Goal: Task Accomplishment & Management: Manage account settings

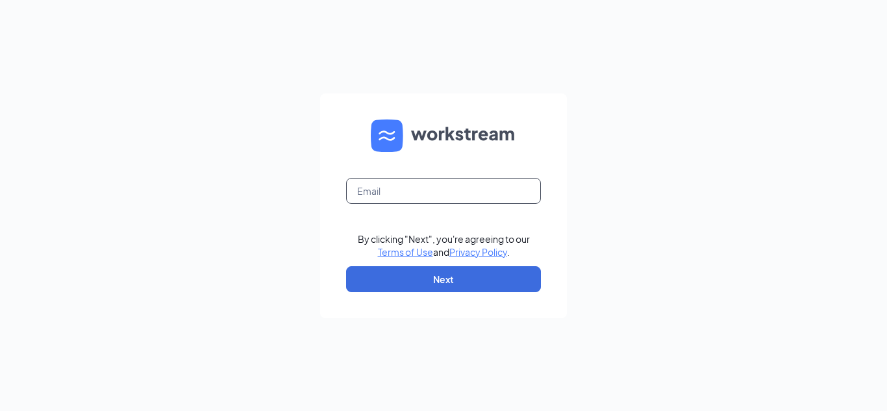
click at [473, 191] on input "text" at bounding box center [443, 191] width 195 height 26
type input "[EMAIL_ADDRESS][DOMAIN_NAME]"
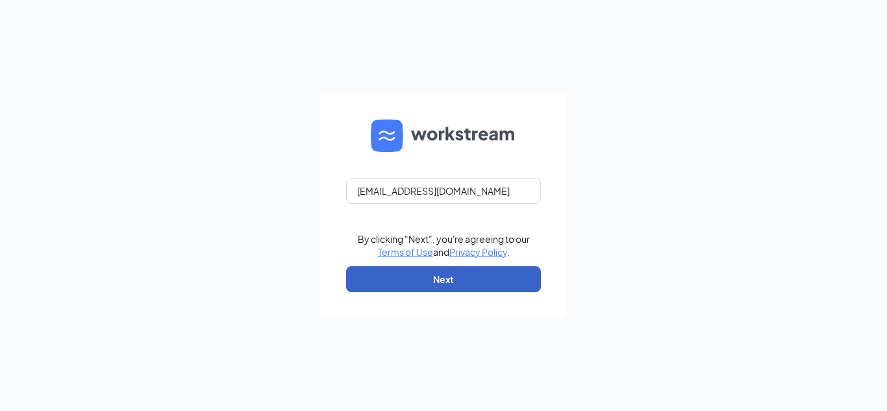
click at [400, 286] on button "Next" at bounding box center [443, 279] width 195 height 26
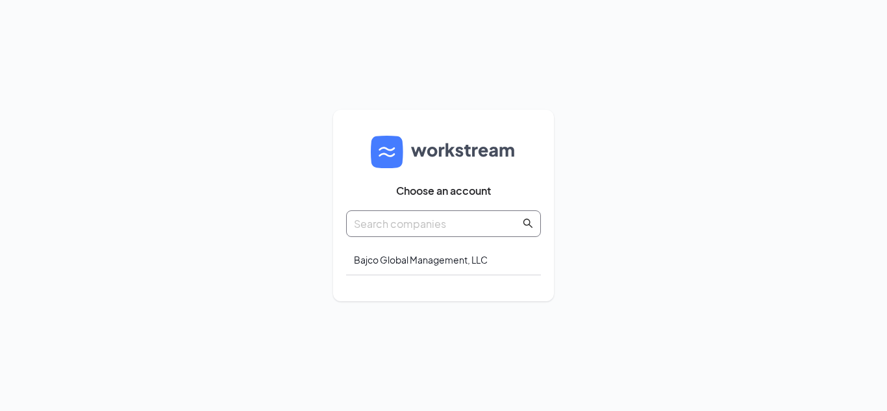
click at [398, 226] on input "text" at bounding box center [437, 224] width 166 height 16
click at [402, 257] on div "Bajco Global Management, LLC" at bounding box center [443, 260] width 195 height 31
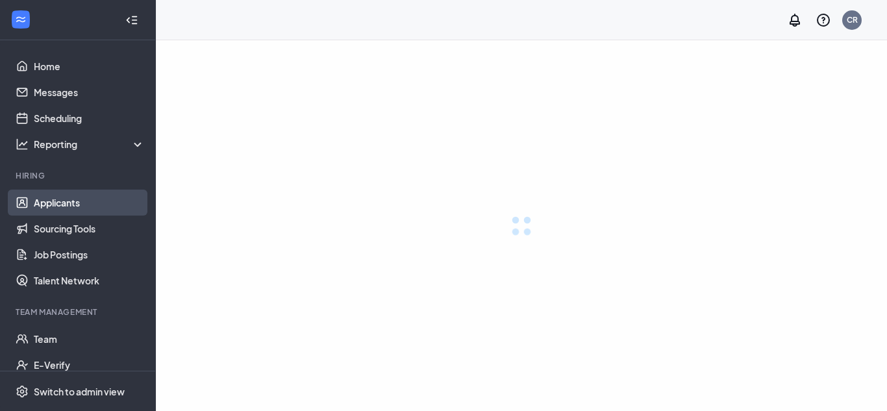
click at [92, 205] on link "Applicants" at bounding box center [89, 203] width 111 height 26
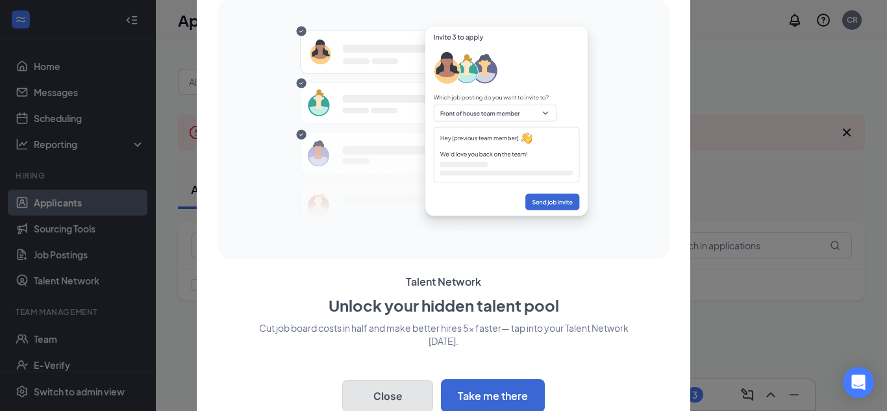
click at [391, 389] on button "Close" at bounding box center [387, 396] width 91 height 32
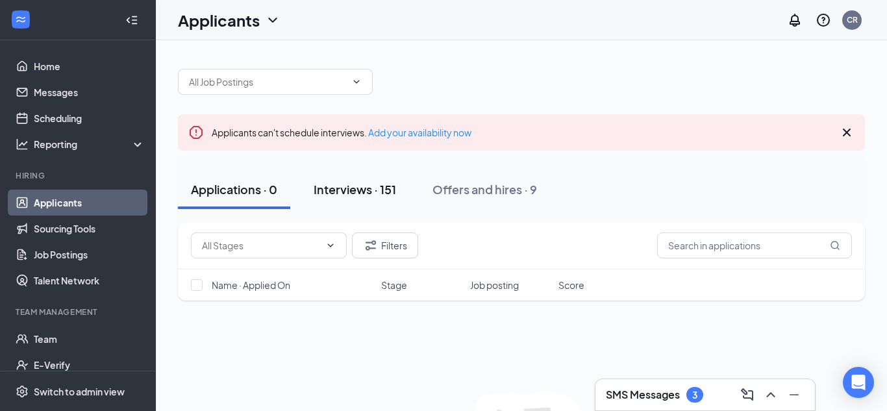
click at [349, 201] on button "Interviews · 151" at bounding box center [355, 189] width 108 height 39
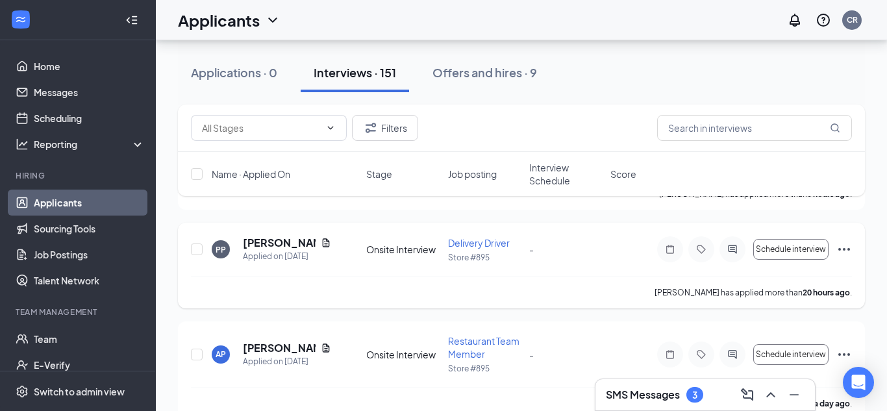
scroll to position [213, 0]
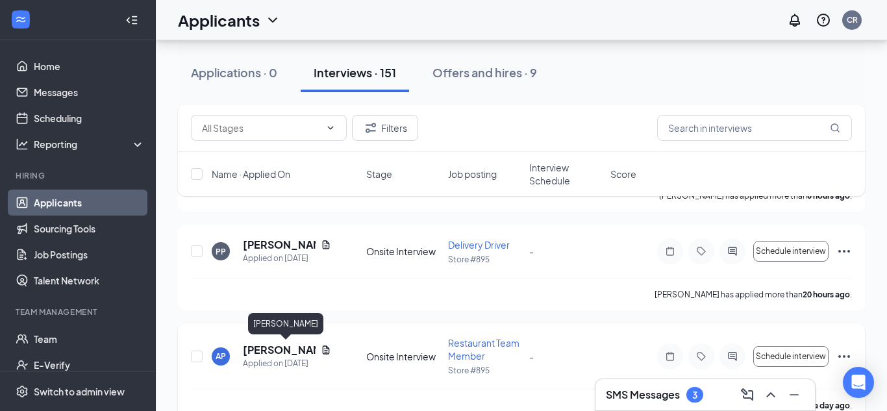
click at [281, 351] on h5 "[PERSON_NAME]" at bounding box center [279, 350] width 73 height 14
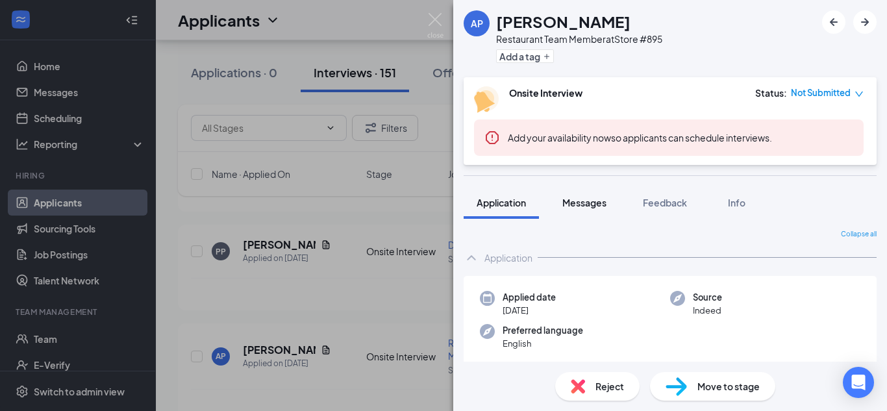
click at [571, 209] on div "Messages" at bounding box center [585, 202] width 44 height 13
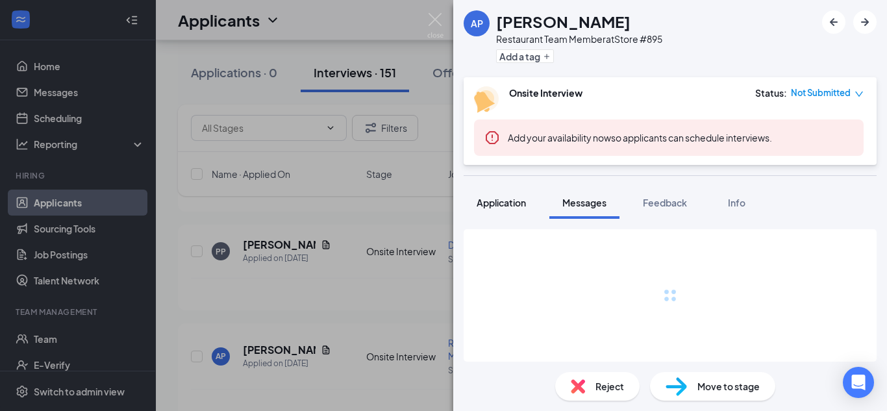
click at [522, 203] on span "Application" at bounding box center [501, 203] width 49 height 12
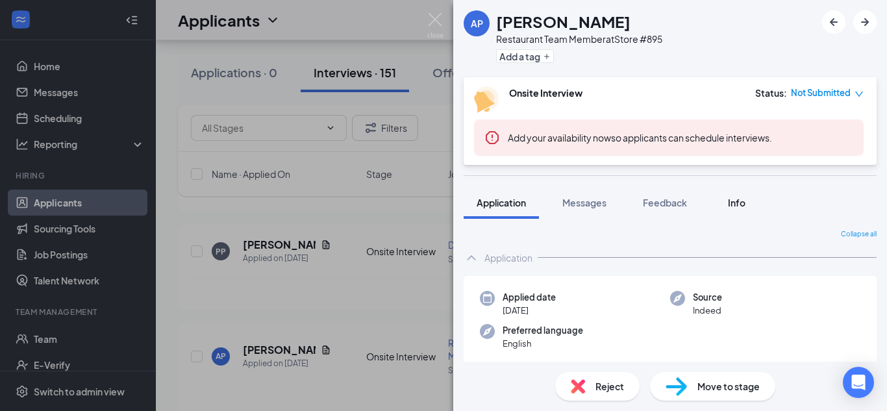
click at [732, 201] on span "Info" at bounding box center [737, 203] width 18 height 12
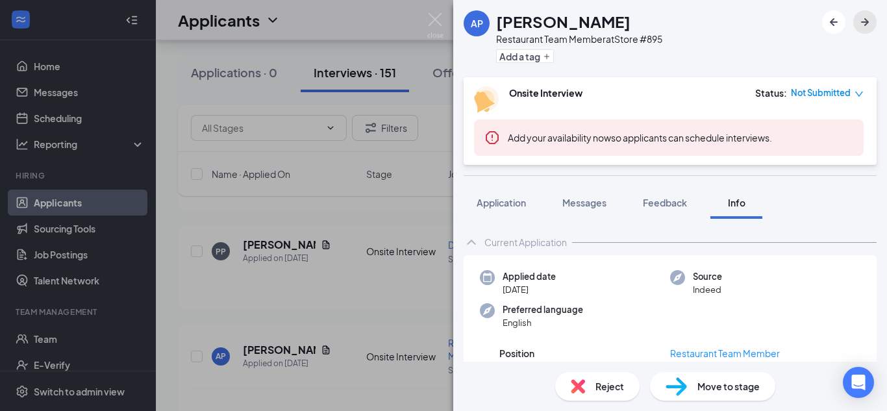
click at [867, 21] on icon "ArrowRight" at bounding box center [865, 22] width 8 height 8
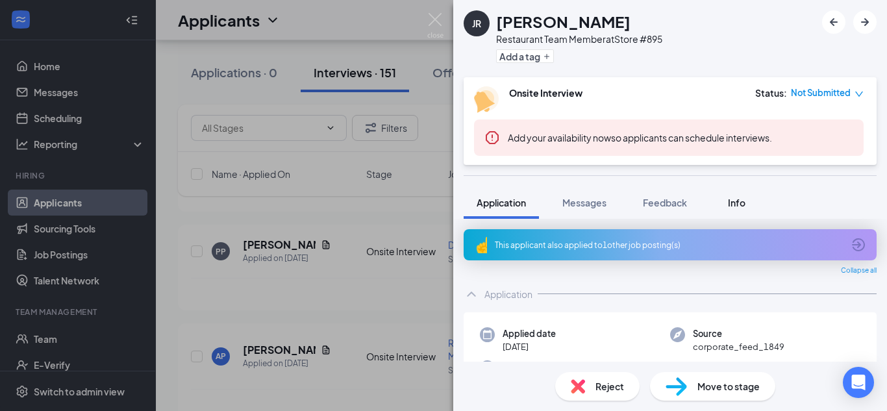
click at [741, 203] on span "Info" at bounding box center [737, 203] width 18 height 12
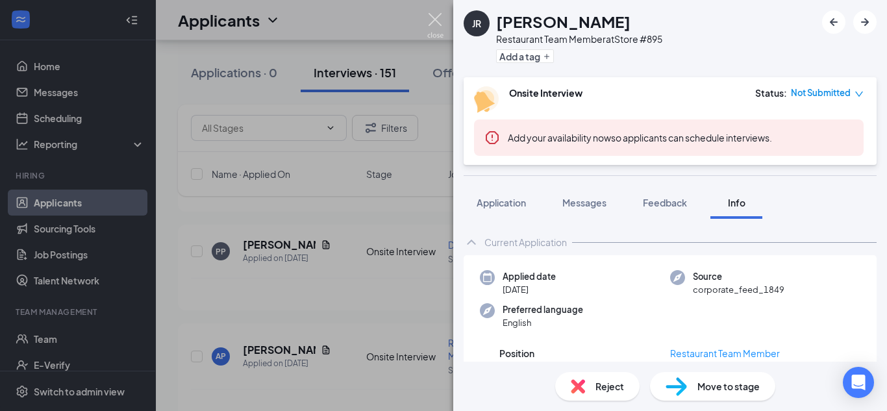
click at [435, 16] on img at bounding box center [435, 25] width 16 height 25
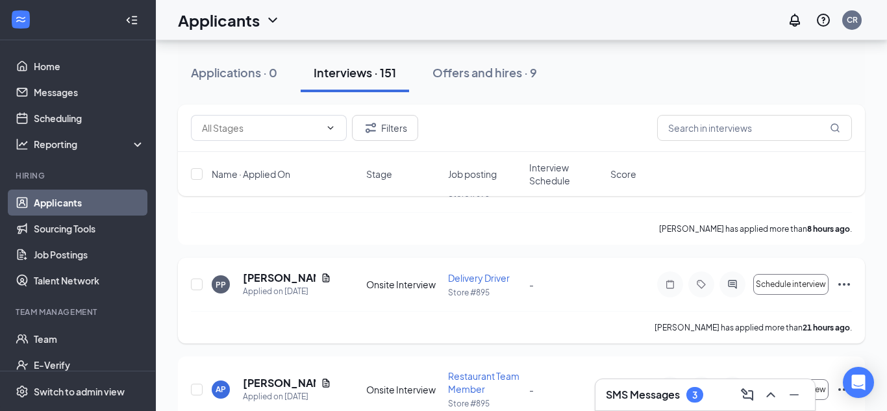
scroll to position [181, 0]
click at [843, 288] on icon "Ellipses" at bounding box center [845, 283] width 16 height 16
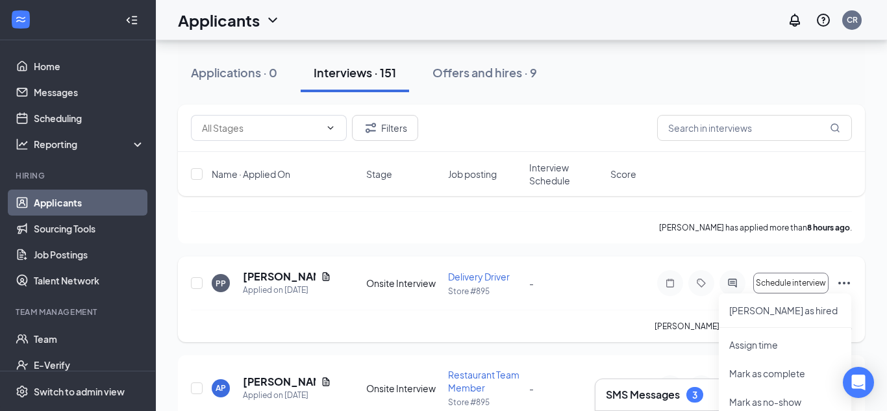
click at [601, 297] on div "PP [PERSON_NAME] Applied on [DATE] Onsite Interview Delivery Driver Store #895 …" at bounding box center [521, 290] width 661 height 40
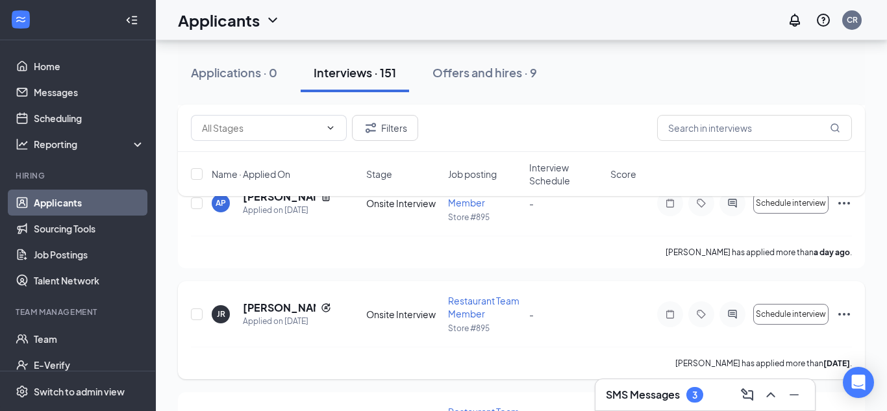
scroll to position [374, 0]
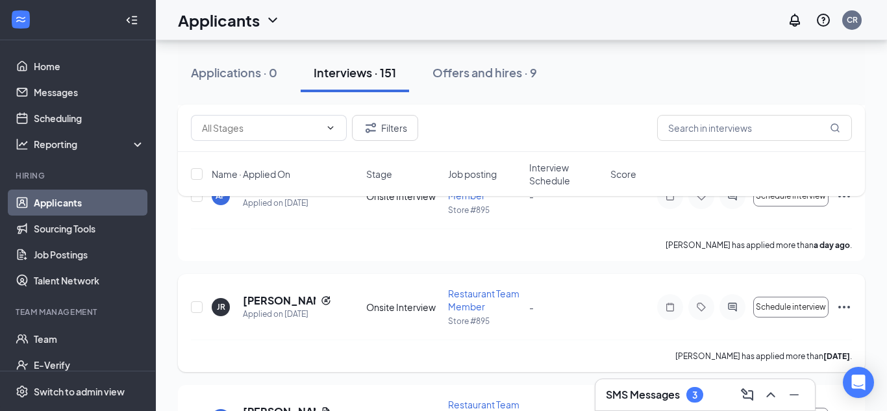
click at [845, 305] on icon "Ellipses" at bounding box center [845, 308] width 16 height 16
click at [561, 322] on div "JR [PERSON_NAME] Applied on [DATE] Onsite Interview Restaurant Team Member Stor…" at bounding box center [521, 313] width 661 height 53
click at [294, 299] on h5 "[PERSON_NAME]" at bounding box center [279, 301] width 73 height 14
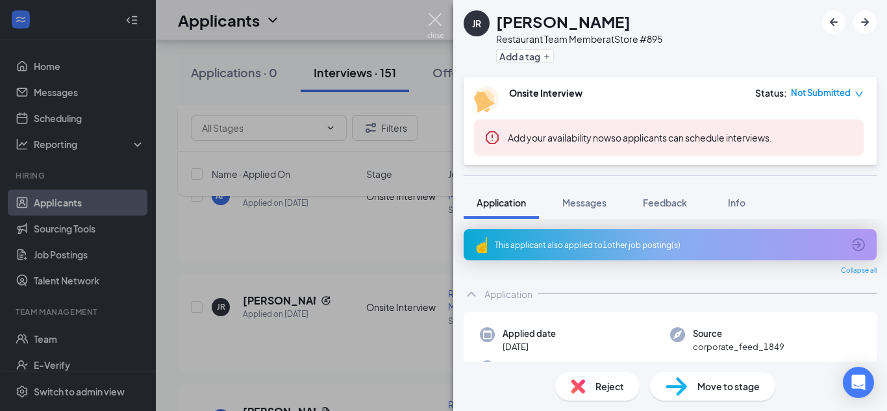
click at [437, 21] on img at bounding box center [435, 25] width 16 height 25
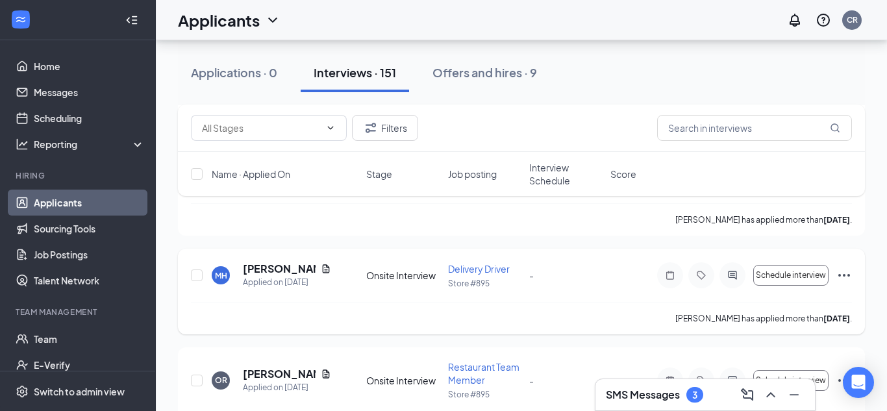
scroll to position [2462, 0]
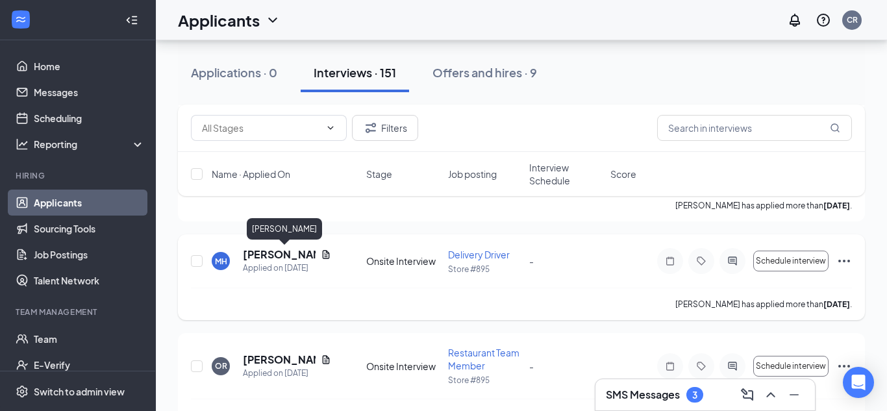
click at [277, 252] on h5 "[PERSON_NAME]" at bounding box center [279, 255] width 73 height 14
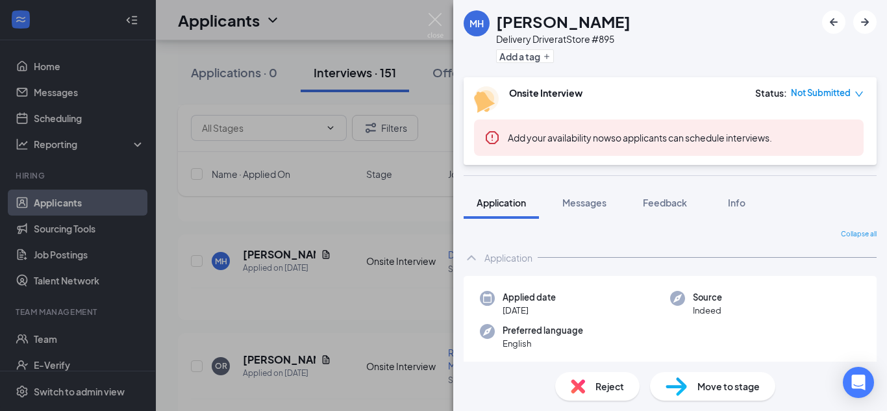
click at [474, 23] on div "MH" at bounding box center [477, 23] width 14 height 13
click at [520, 21] on h1 "[PERSON_NAME]" at bounding box center [563, 21] width 134 height 22
click at [585, 239] on div "Collapse all" at bounding box center [670, 234] width 413 height 10
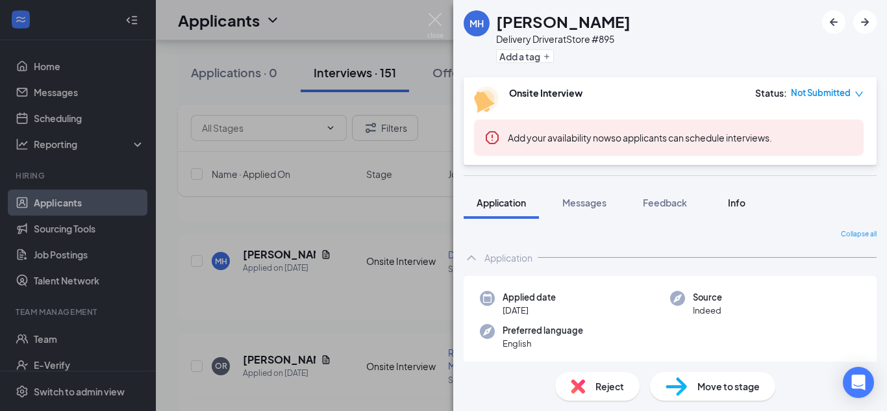
click at [735, 200] on span "Info" at bounding box center [737, 203] width 18 height 12
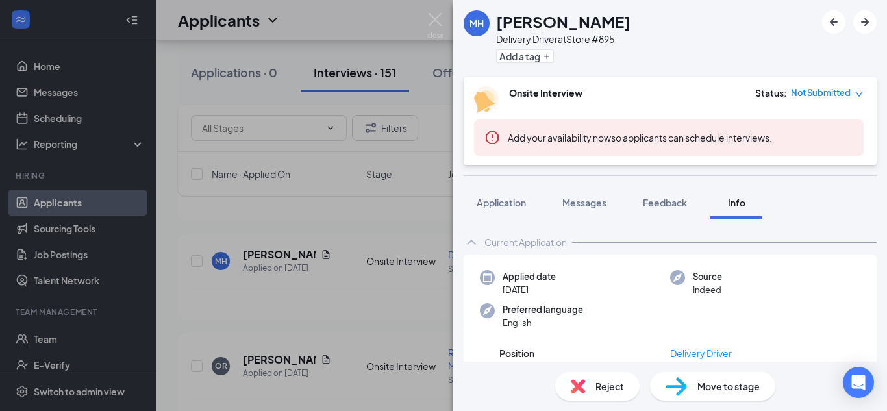
click at [739, 206] on span "Info" at bounding box center [737, 203] width 18 height 12
click at [678, 278] on img at bounding box center [677, 277] width 15 height 15
click at [518, 207] on span "Application" at bounding box center [501, 203] width 49 height 12
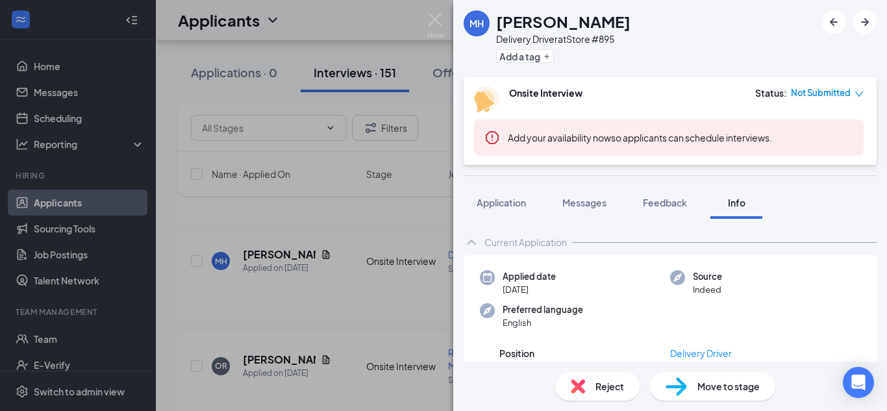
click at [519, 204] on span "Application" at bounding box center [501, 203] width 49 height 12
click at [521, 204] on span "Application" at bounding box center [501, 203] width 49 height 12
click at [520, 211] on button "Application" at bounding box center [501, 202] width 75 height 32
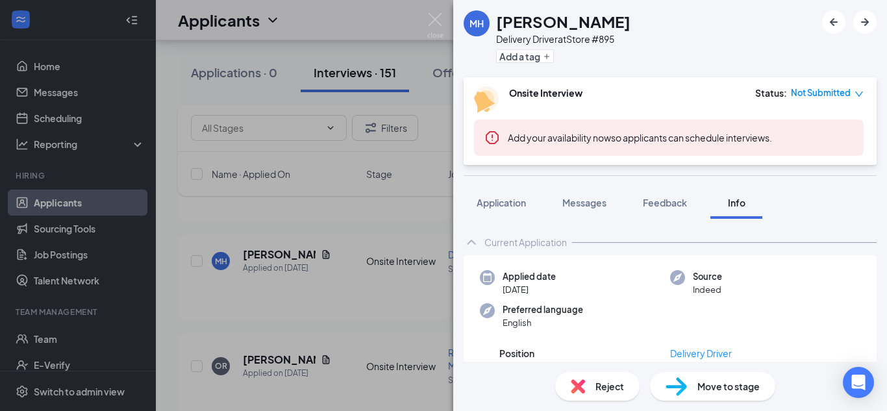
click at [520, 211] on button "Application" at bounding box center [501, 202] width 75 height 32
click at [523, 208] on span "Application" at bounding box center [501, 203] width 49 height 12
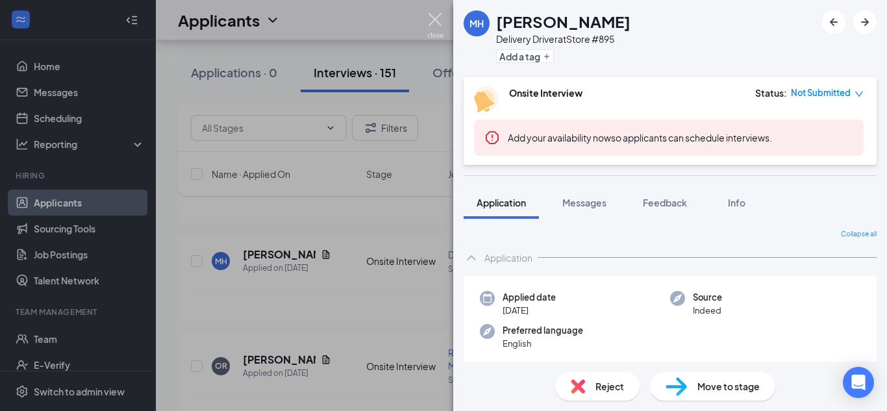
click at [435, 18] on img at bounding box center [435, 25] width 16 height 25
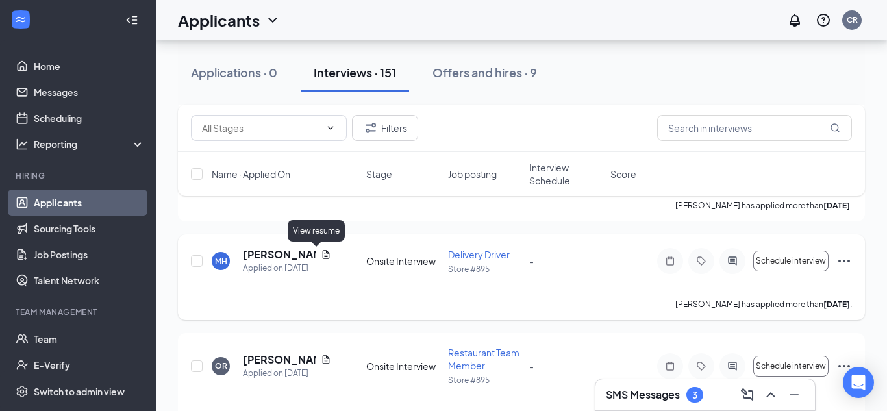
click at [323, 257] on icon "Document" at bounding box center [326, 254] width 7 height 8
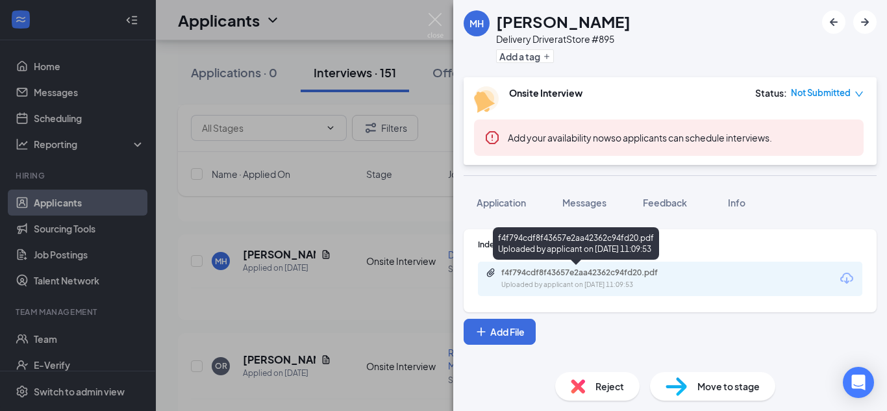
click at [571, 280] on div "Uploaded by applicant on [DATE] 11:09:53" at bounding box center [599, 285] width 195 height 10
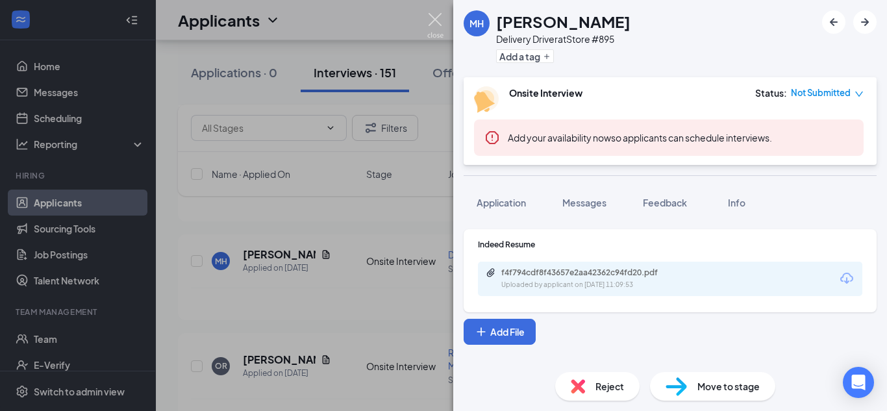
click at [439, 23] on img at bounding box center [435, 25] width 16 height 25
click at [435, 20] on img at bounding box center [435, 25] width 16 height 25
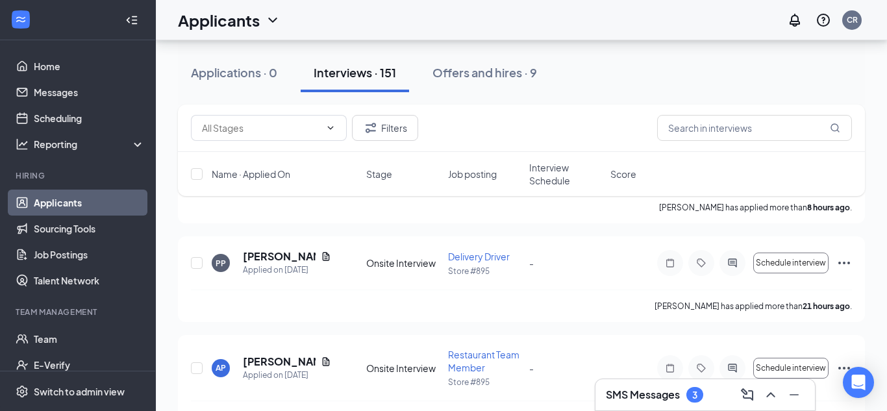
scroll to position [198, 0]
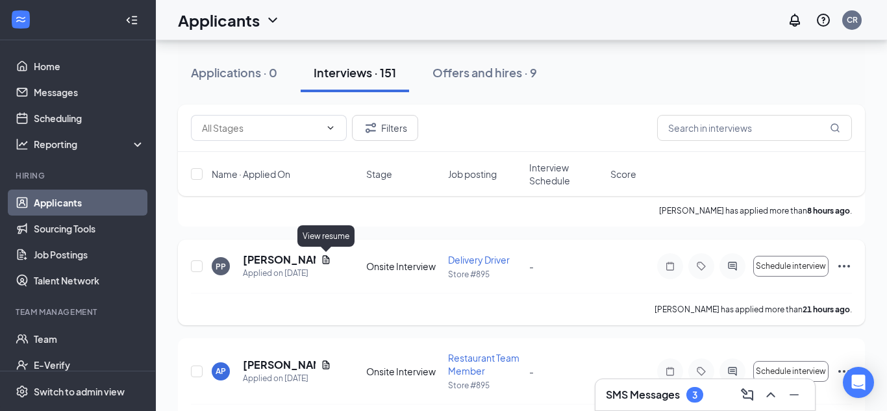
click at [327, 260] on icon "Document" at bounding box center [326, 259] width 7 height 8
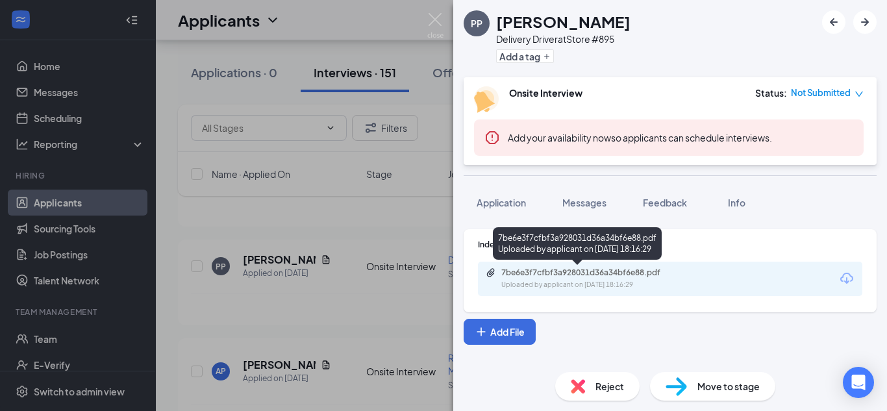
click at [539, 270] on div "7be6e3f7cfbf3a928031d36a34bf6e88.pdf" at bounding box center [593, 273] width 182 height 10
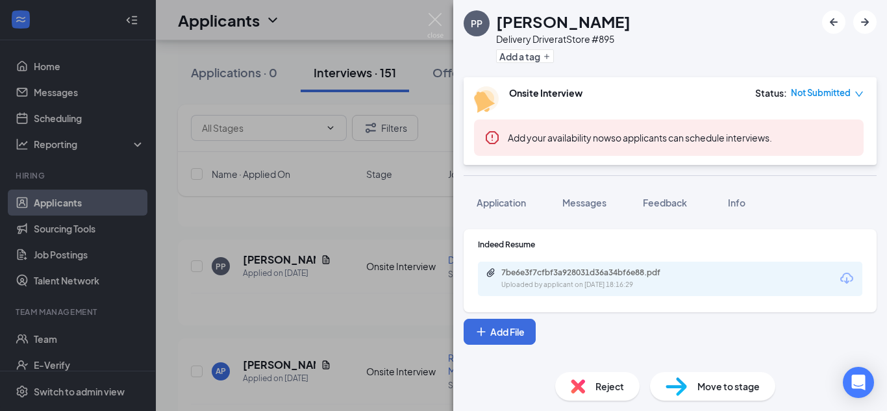
click at [435, 21] on img at bounding box center [435, 25] width 16 height 25
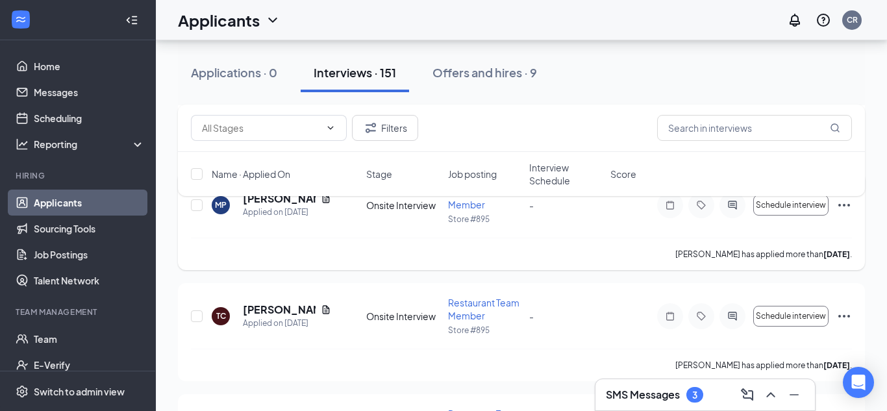
scroll to position [917, 0]
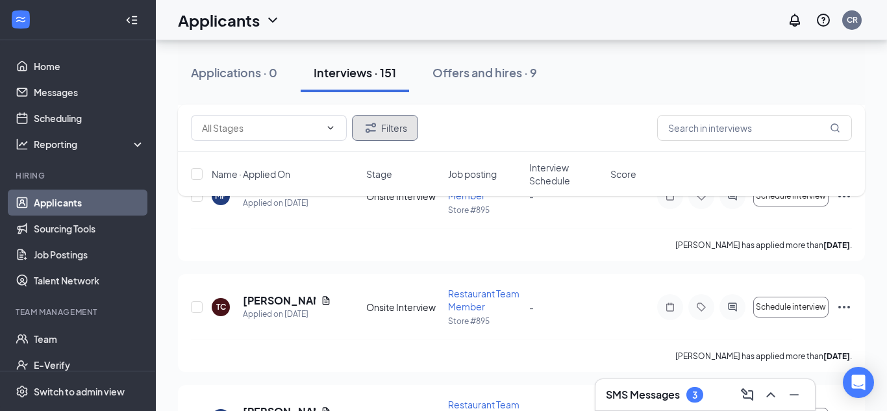
click at [396, 138] on button "Filters" at bounding box center [385, 128] width 66 height 26
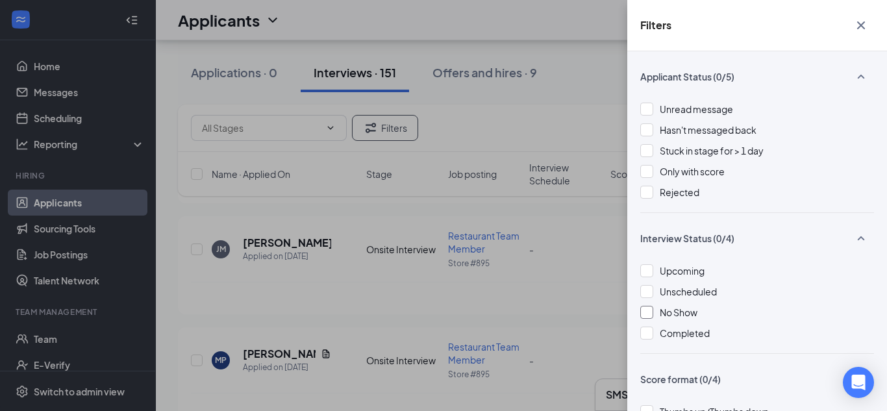
scroll to position [744, 0]
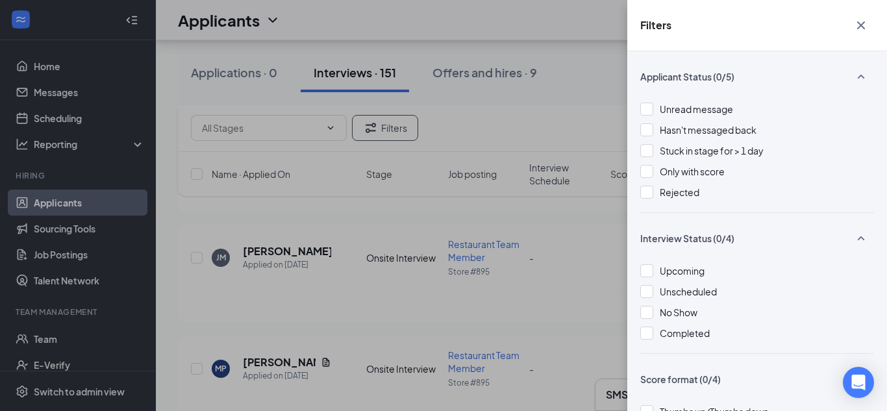
click at [867, 27] on icon "Cross" at bounding box center [862, 26] width 16 height 16
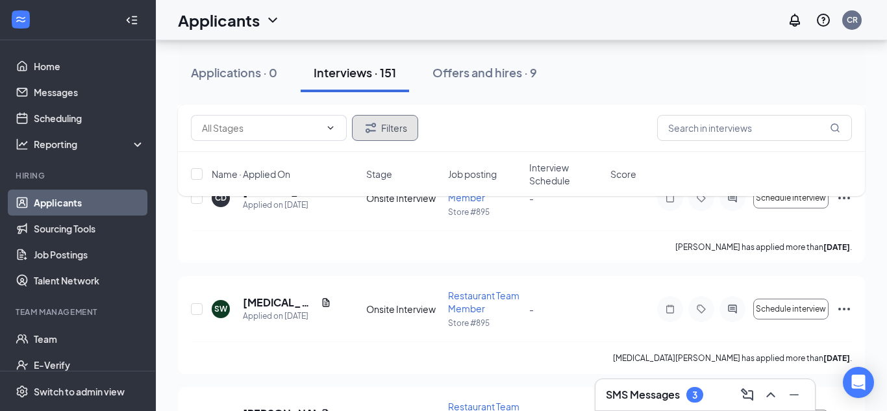
scroll to position [3814, 0]
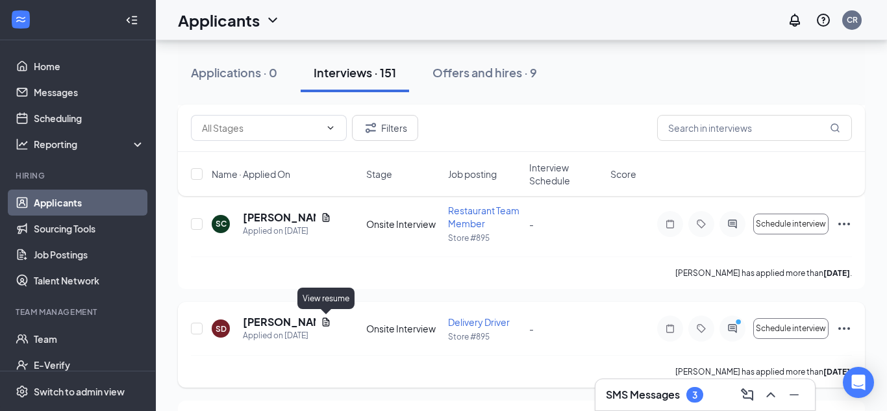
click at [329, 322] on icon "Document" at bounding box center [326, 322] width 7 height 8
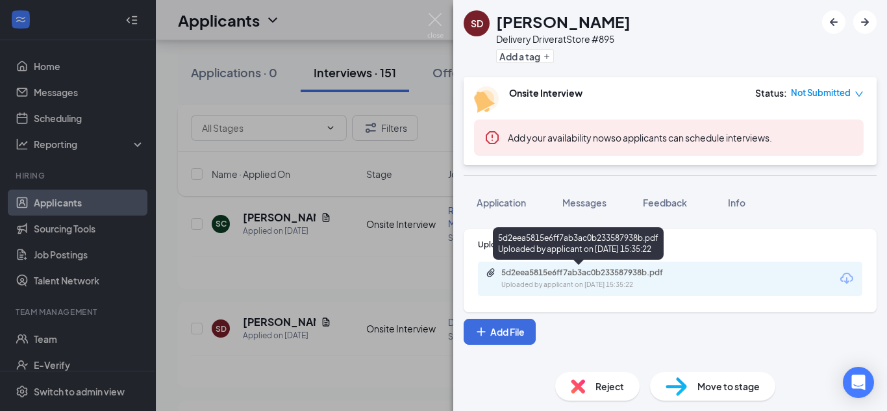
click at [525, 270] on div "5d2eea5815e6ff7ab3ac0b233587938b.pdf" at bounding box center [593, 273] width 182 height 10
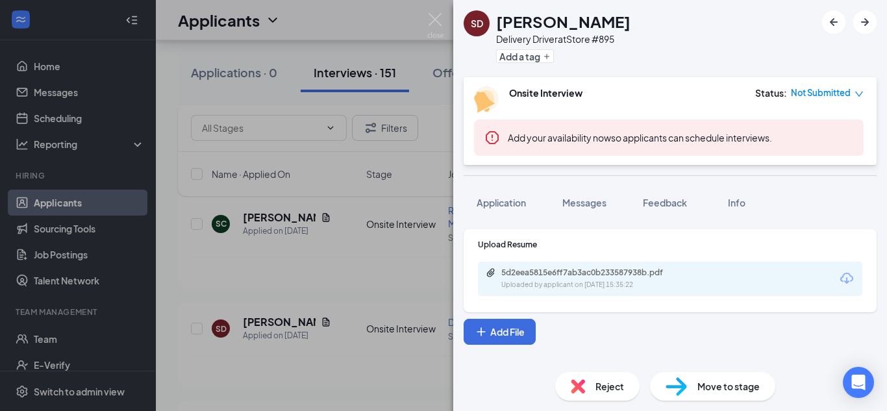
click at [434, 19] on img at bounding box center [435, 25] width 16 height 25
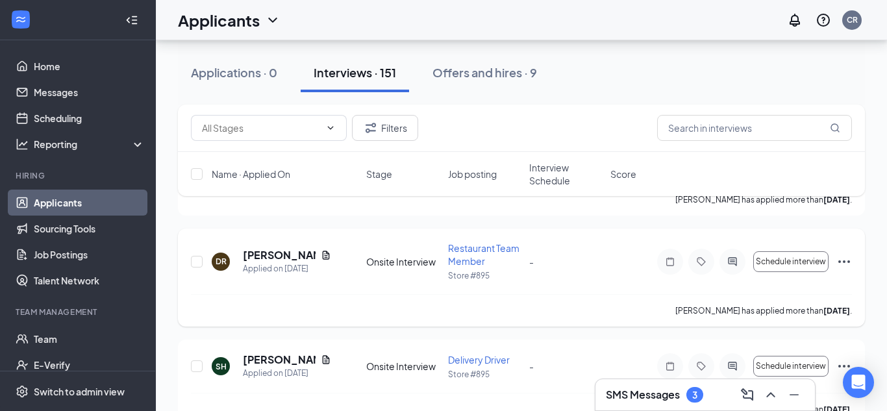
scroll to position [4402, 0]
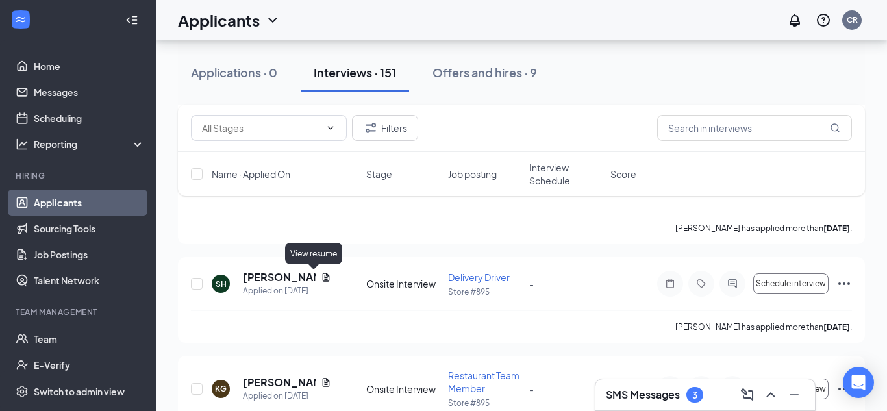
drag, startPoint x: 314, startPoint y: 279, endPoint x: 326, endPoint y: 250, distance: 31.5
click at [321, 280] on icon "Document" at bounding box center [326, 277] width 10 height 10
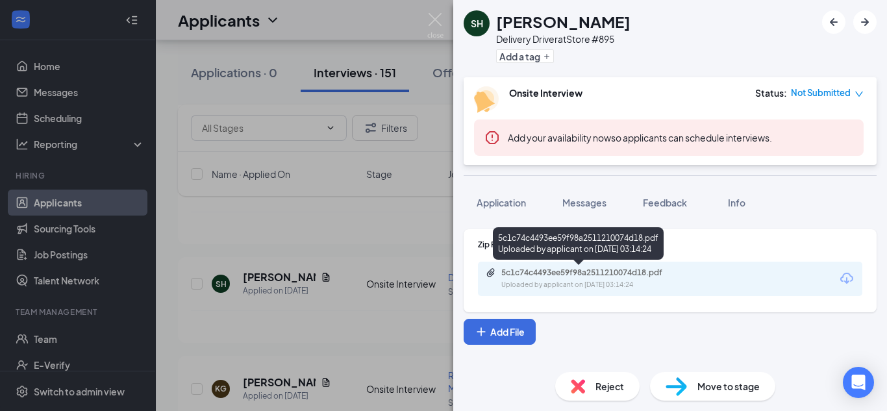
click at [588, 274] on div "5c1c74c4493ee59f98a2511210074d18.pdf" at bounding box center [593, 273] width 182 height 10
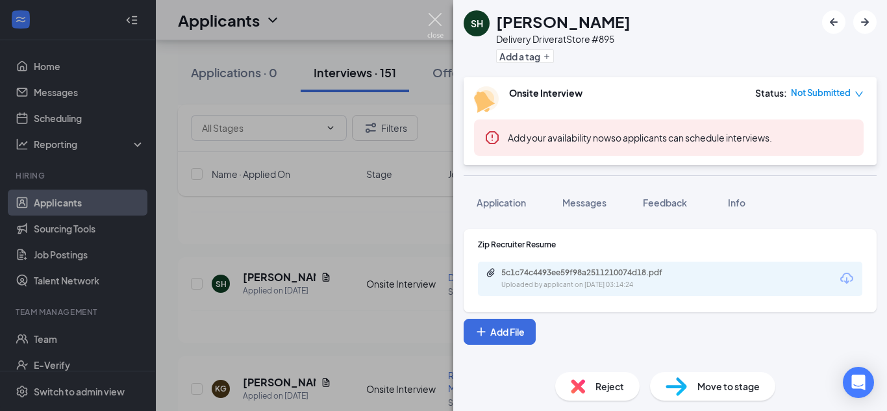
click at [440, 22] on img at bounding box center [435, 25] width 16 height 25
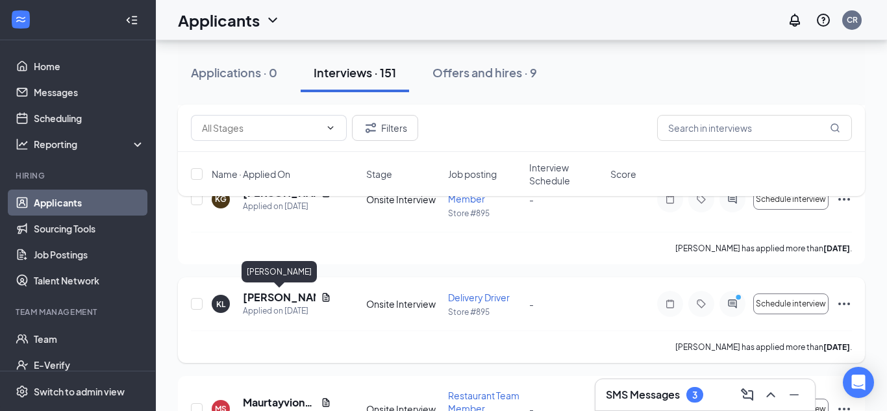
scroll to position [4593, 0]
click at [324, 301] on icon "Document" at bounding box center [326, 297] width 10 height 10
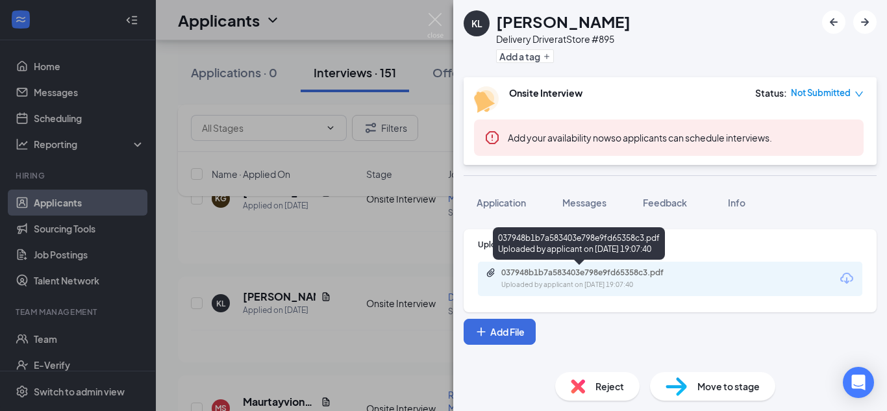
click at [569, 273] on div "037948b1b7a583403e798e9fd65358c3.pdf" at bounding box center [593, 273] width 182 height 10
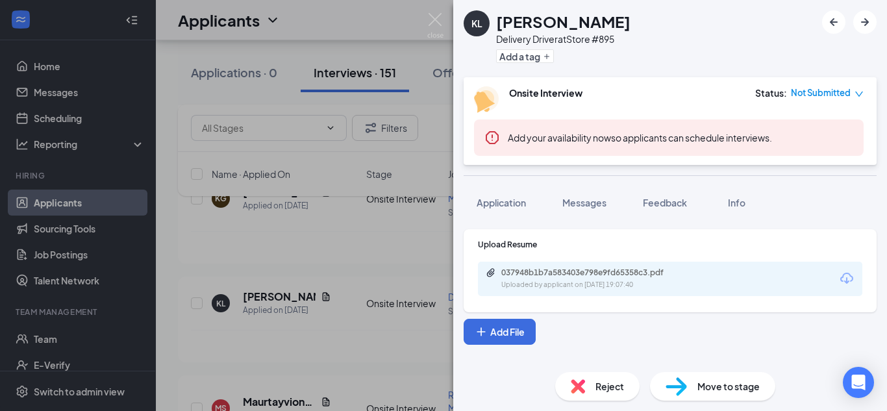
click at [434, 19] on img at bounding box center [435, 25] width 16 height 25
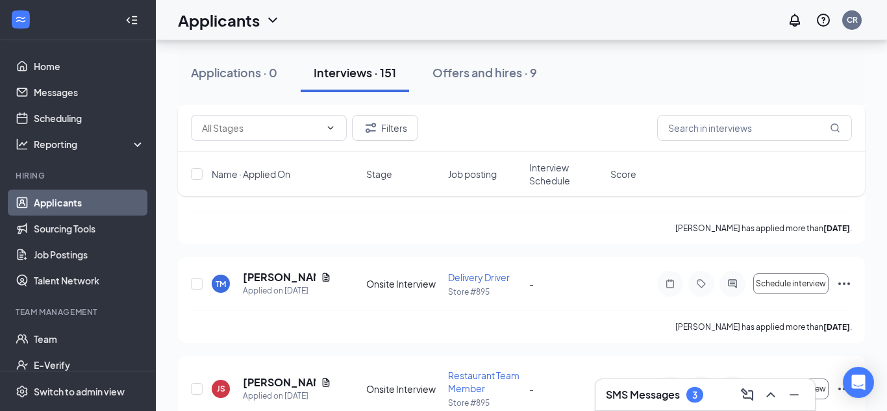
scroll to position [5054, 0]
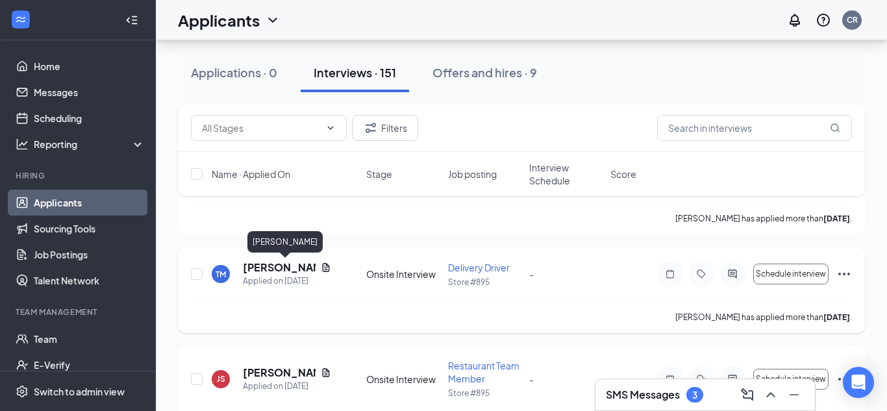
click at [327, 270] on icon "Document" at bounding box center [326, 267] width 10 height 10
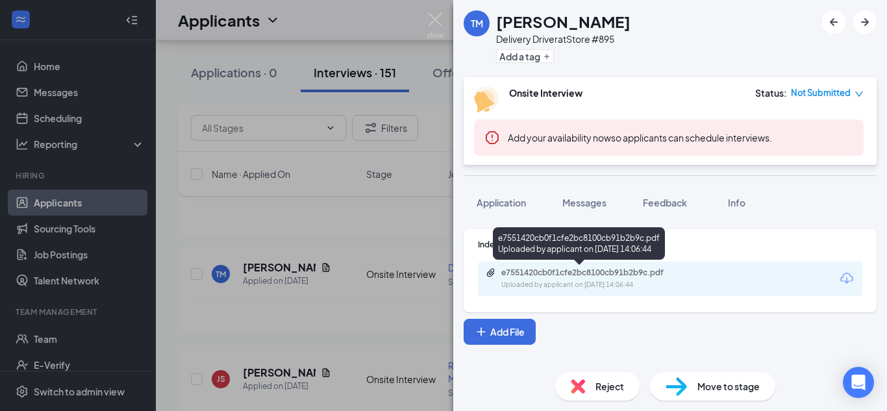
click at [598, 280] on div "Uploaded by applicant on [DATE] 14:06:44" at bounding box center [599, 285] width 195 height 10
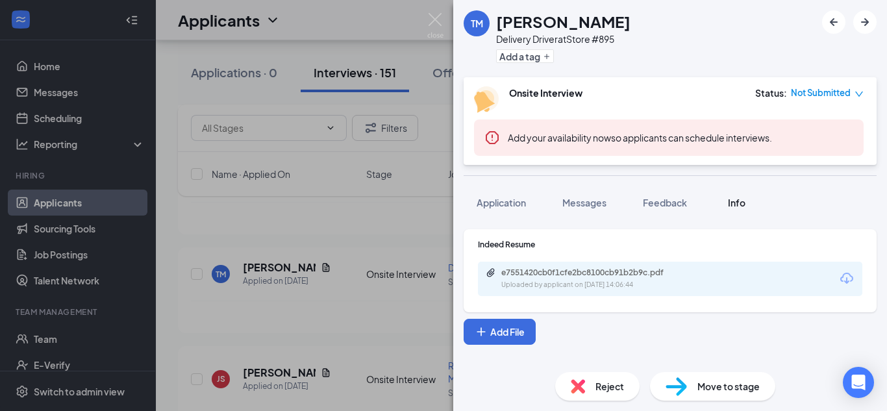
click at [728, 202] on div "Info" at bounding box center [737, 202] width 26 height 13
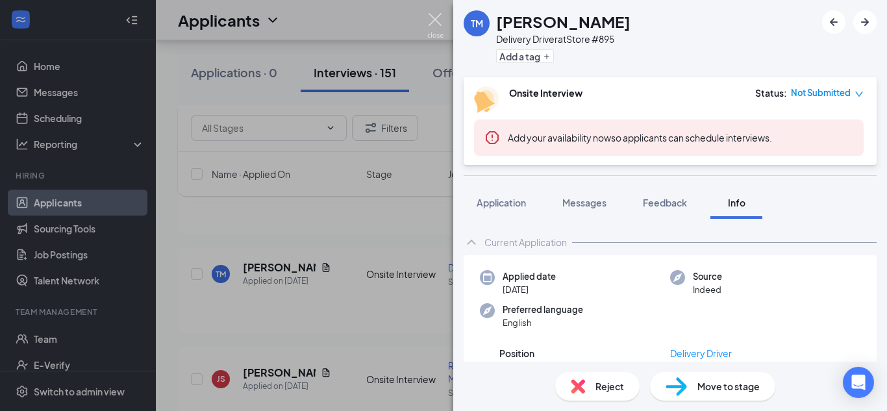
click at [439, 25] on img at bounding box center [435, 25] width 16 height 25
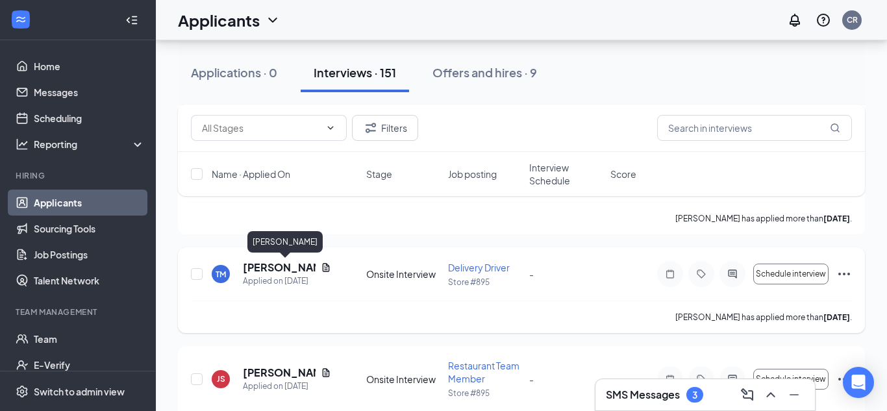
click at [292, 270] on h5 "[PERSON_NAME]" at bounding box center [279, 268] width 73 height 14
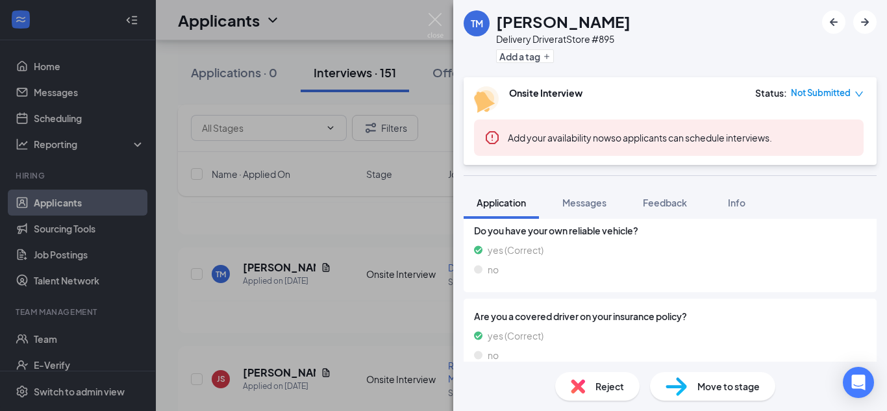
scroll to position [639, 0]
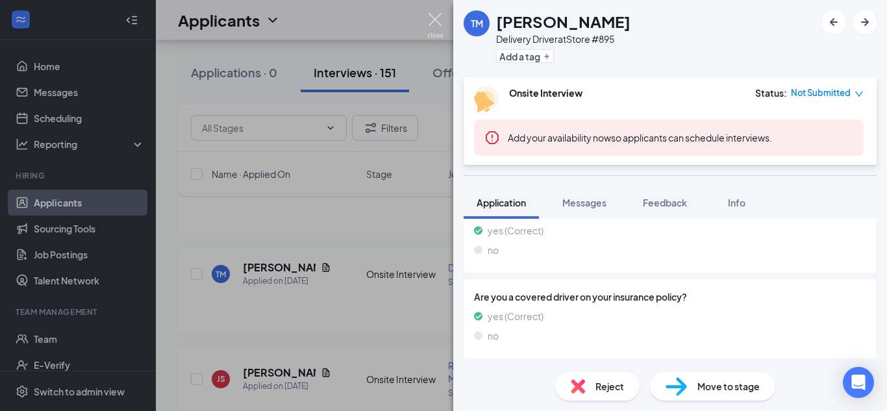
click at [437, 18] on img at bounding box center [435, 25] width 16 height 25
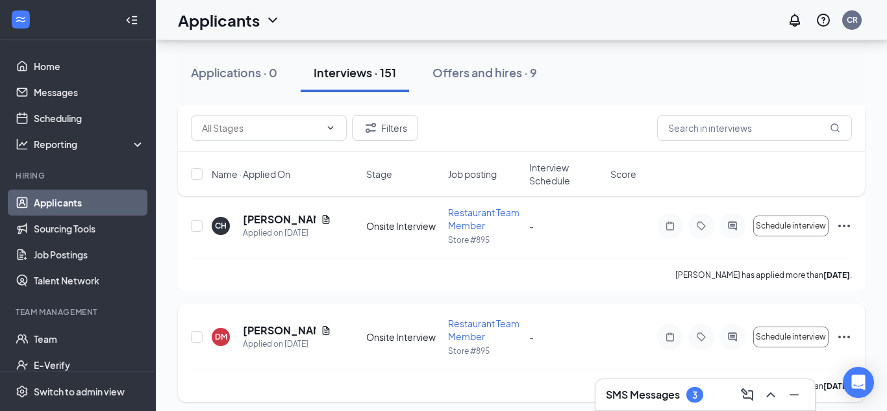
scroll to position [6759, 0]
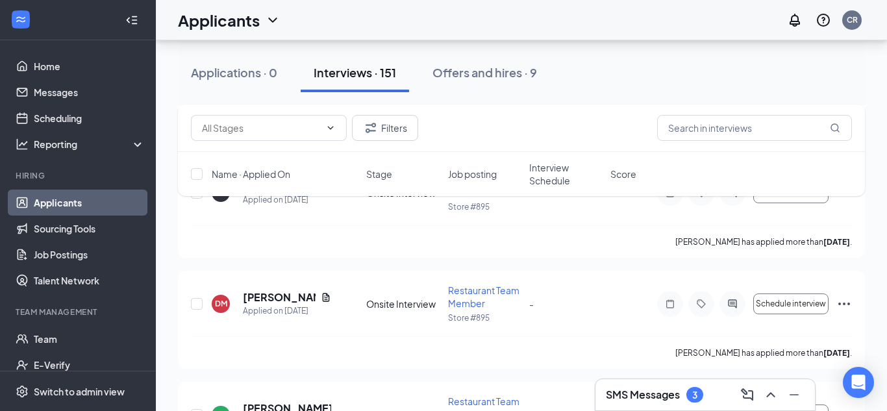
drag, startPoint x: 705, startPoint y: 402, endPoint x: 698, endPoint y: 403, distance: 7.2
click at [703, 404] on div "SMS Messages 3" at bounding box center [705, 395] width 199 height 21
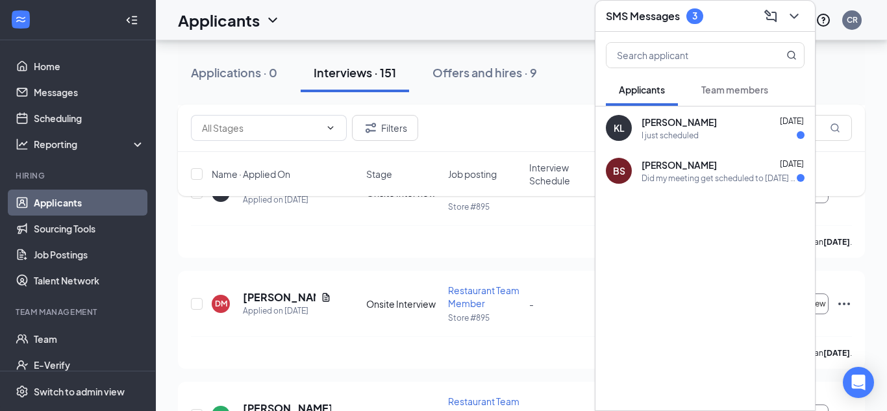
click at [733, 88] on span "Team members" at bounding box center [735, 90] width 67 height 12
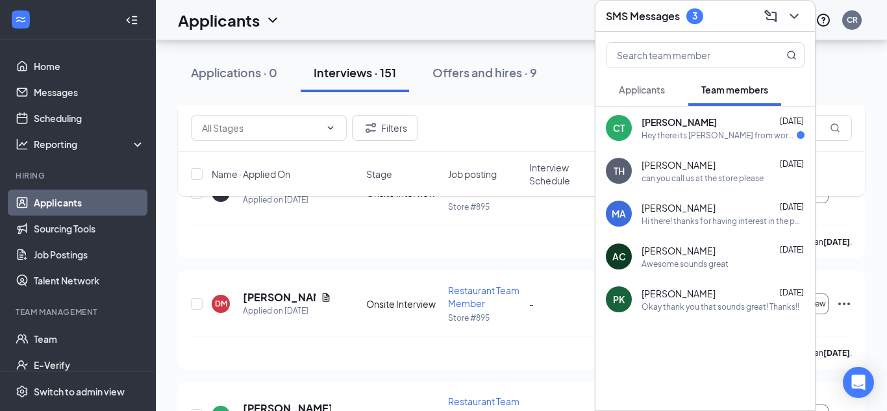
click at [670, 131] on div "Hey there its [PERSON_NAME] from work, I was just wondering when I’m scheduled …" at bounding box center [719, 135] width 155 height 11
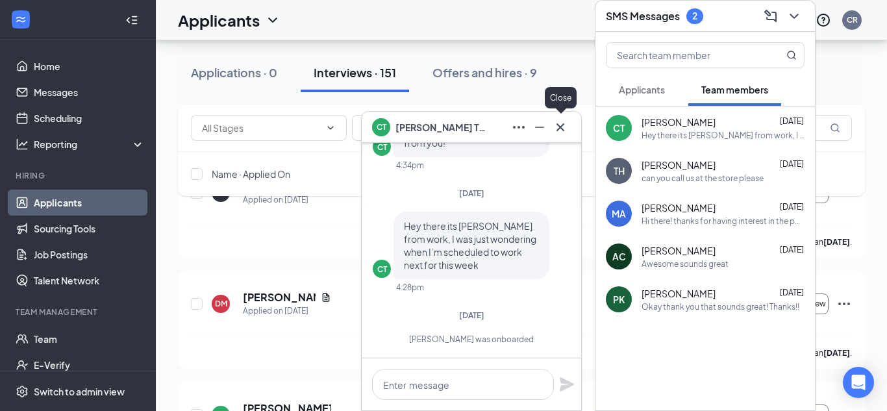
click at [558, 130] on icon "Cross" at bounding box center [561, 128] width 16 height 16
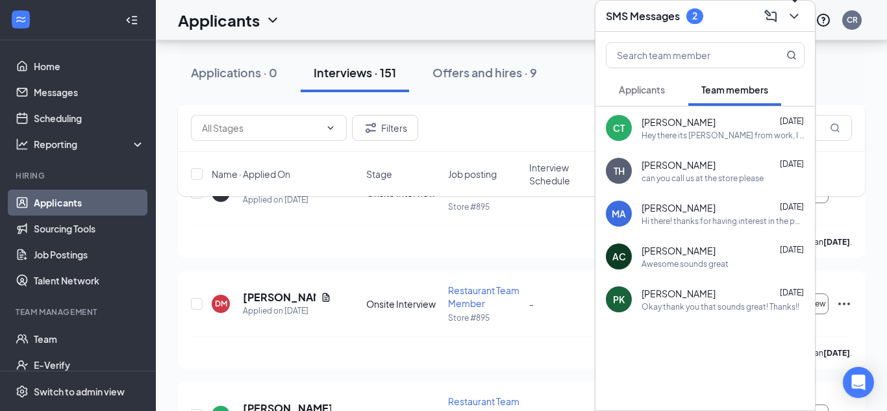
click at [795, 21] on icon "ChevronDown" at bounding box center [795, 16] width 16 height 16
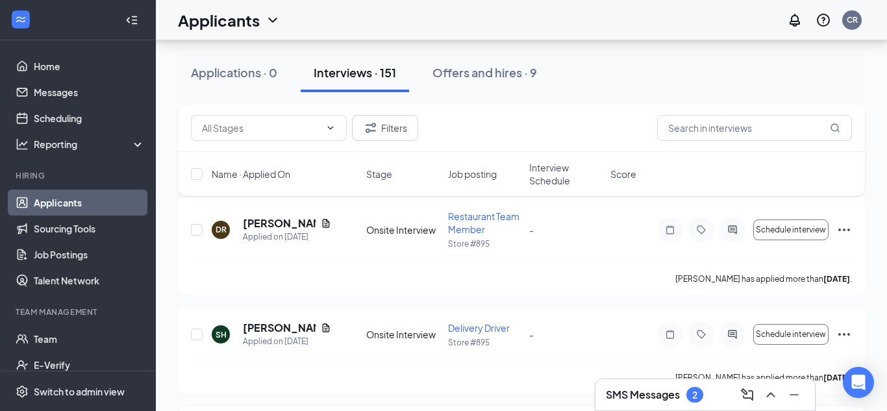
scroll to position [4348, 0]
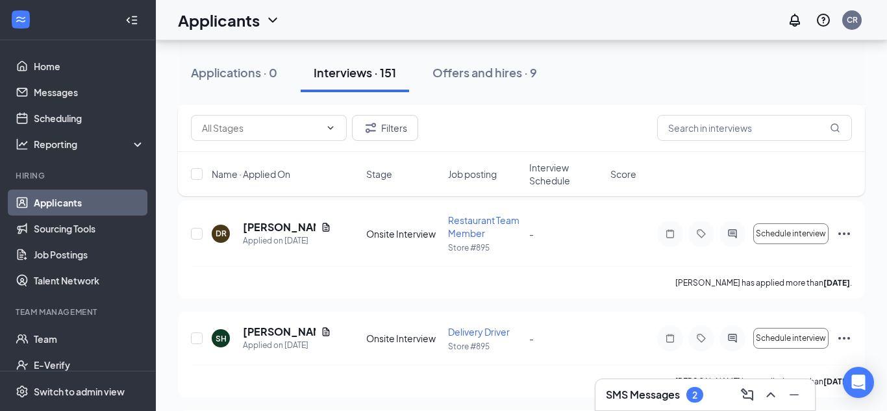
click at [630, 392] on h3 "SMS Messages" at bounding box center [643, 395] width 74 height 14
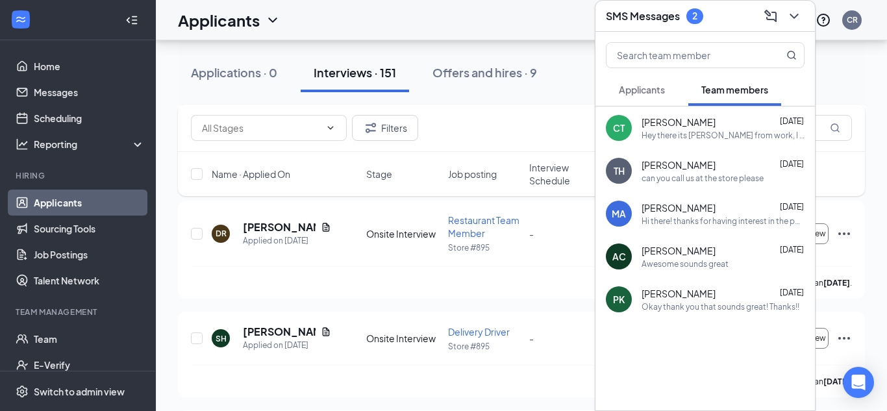
click at [793, 25] on button at bounding box center [794, 16] width 21 height 21
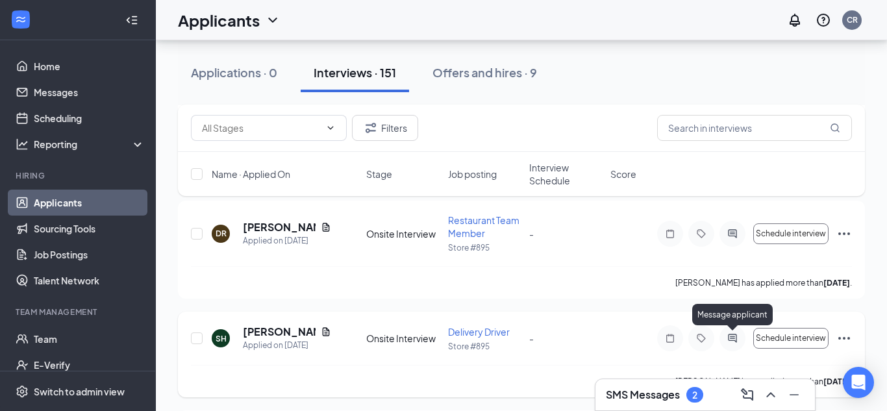
click at [733, 341] on icon "ActiveChat" at bounding box center [733, 338] width 16 height 10
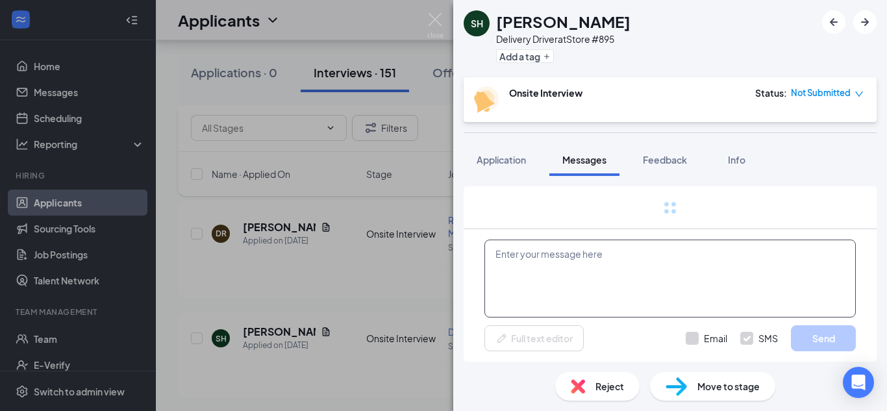
click at [622, 278] on textarea at bounding box center [671, 279] width 372 height 78
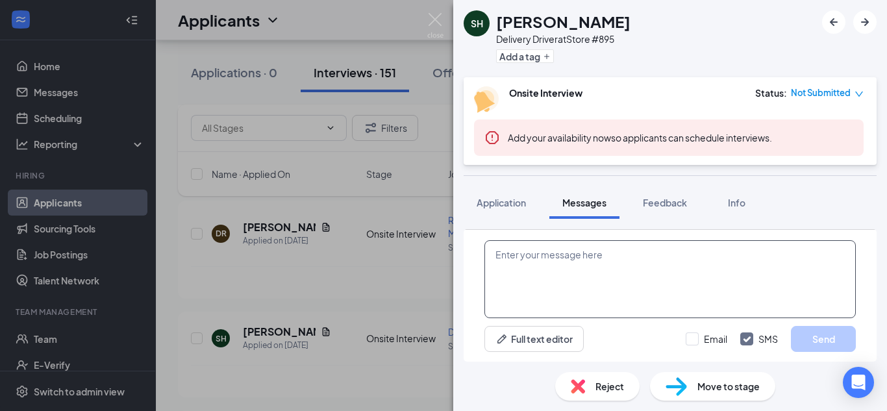
click at [608, 263] on textarea at bounding box center [671, 279] width 372 height 78
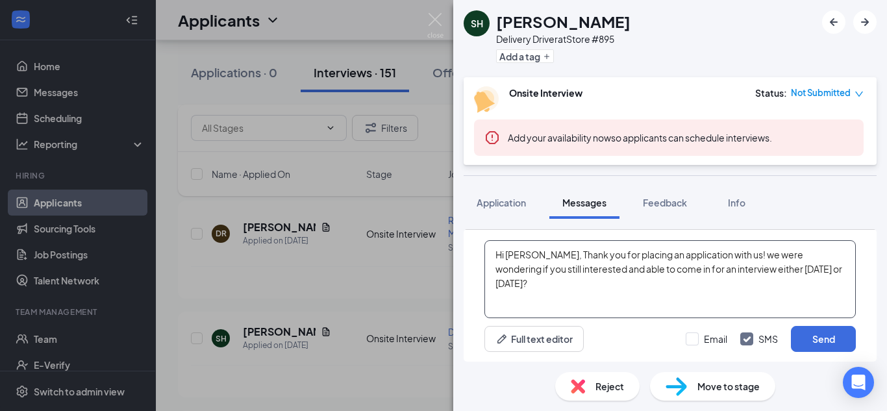
click at [786, 268] on textarea "Hi [PERSON_NAME], Thank you for placing an application with us! we were wonderi…" at bounding box center [671, 279] width 372 height 78
click at [826, 257] on textarea "Hi [PERSON_NAME], Thank you for placing an application with us! we were wonderi…" at bounding box center [671, 279] width 372 height 78
click at [582, 267] on textarea "Hi [PERSON_NAME], Thank you for placing an application with us! we were wonderi…" at bounding box center [671, 279] width 372 height 78
click at [646, 292] on textarea "Hi [PERSON_NAME], Thank you for placing an application with us! we were wonderi…" at bounding box center [671, 279] width 372 height 78
click at [758, 287] on textarea "Hi [PERSON_NAME], Thank you for placing an application with us! we were wonderi…" at bounding box center [671, 279] width 372 height 78
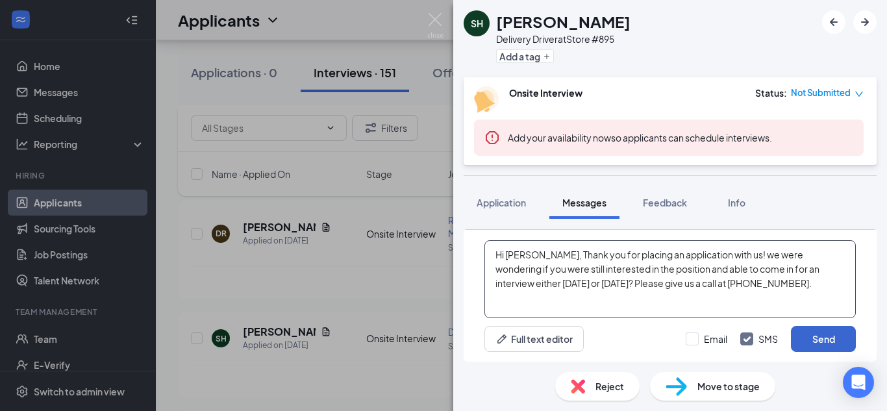
type textarea "Hi [PERSON_NAME], Thank you for placing an application with us! we were wonderi…"
click at [806, 339] on button "Send" at bounding box center [823, 339] width 65 height 26
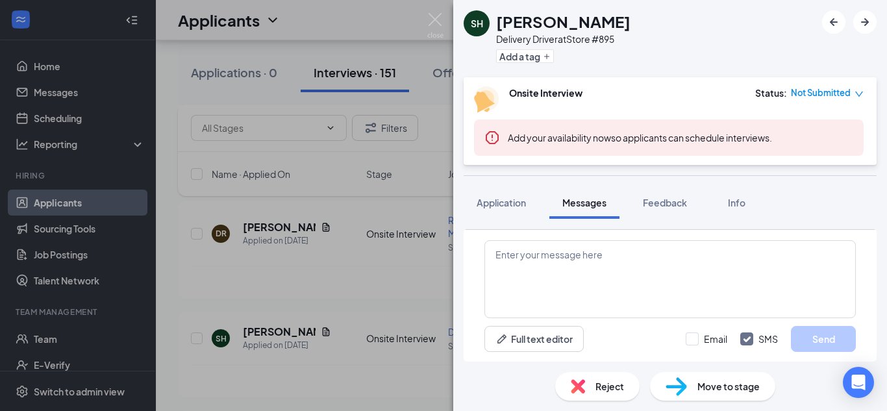
scroll to position [385, 0]
click at [435, 18] on img at bounding box center [435, 25] width 16 height 25
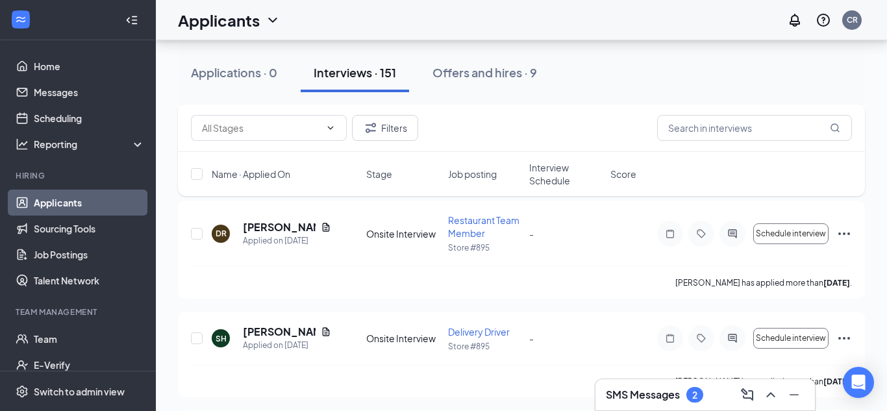
click at [665, 394] on h3 "SMS Messages" at bounding box center [643, 395] width 74 height 14
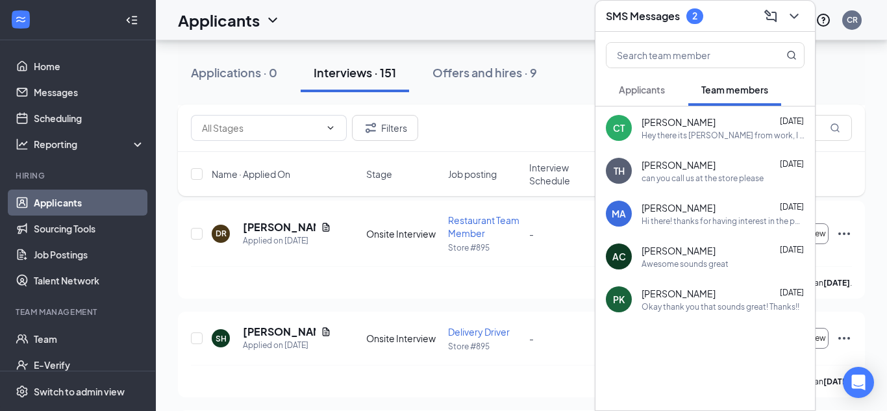
click at [690, 20] on div "2" at bounding box center [695, 16] width 17 height 16
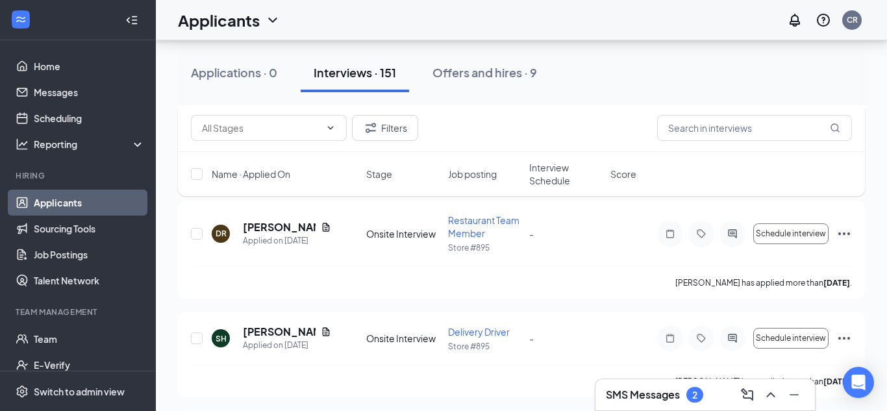
click at [710, 403] on div "SMS Messages 2" at bounding box center [705, 395] width 199 height 21
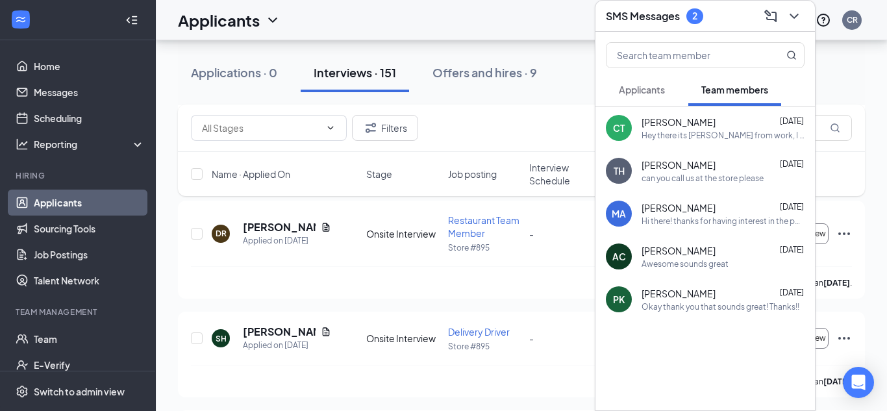
click at [724, 25] on div "SMS Messages 2" at bounding box center [705, 16] width 199 height 20
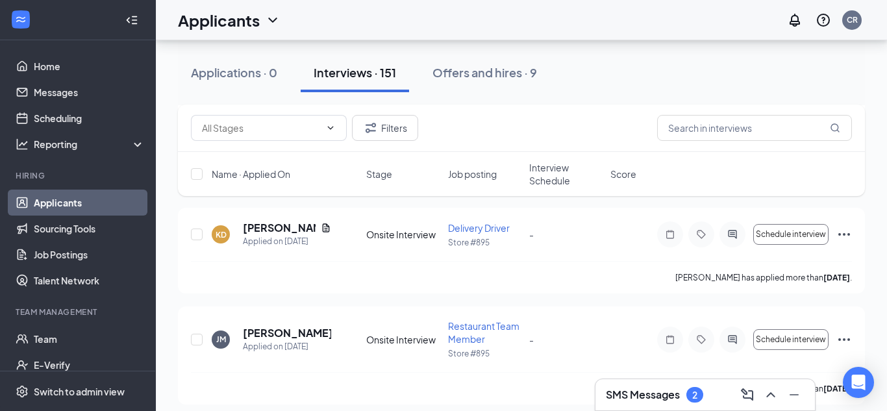
scroll to position [646, 0]
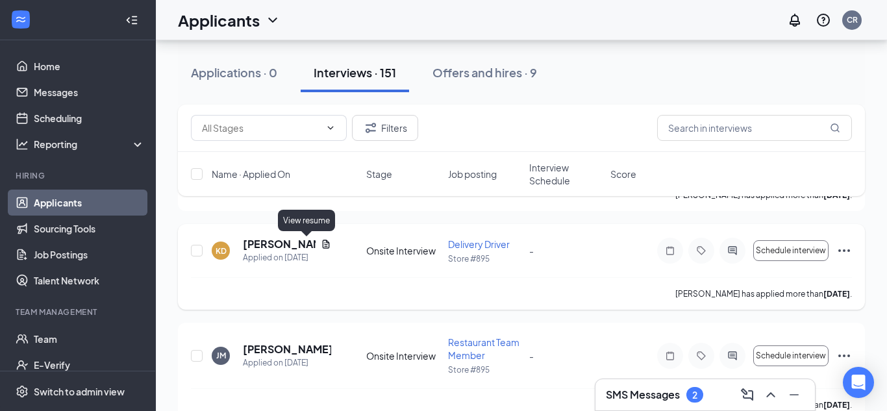
click at [321, 246] on icon "Document" at bounding box center [326, 244] width 10 height 10
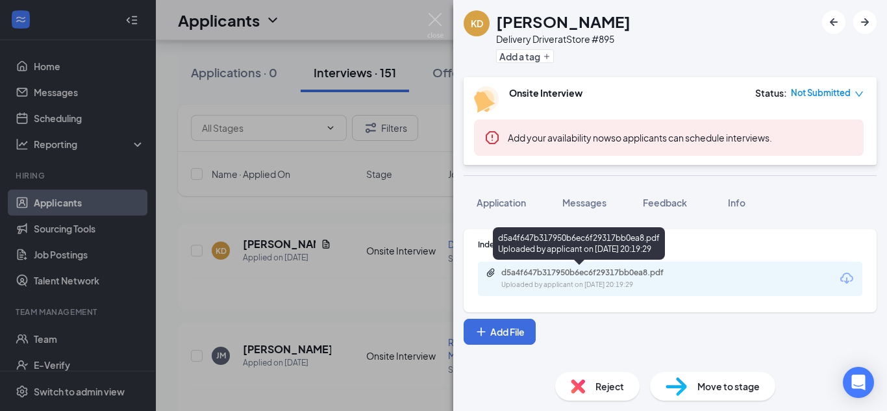
click at [559, 277] on div "d5a4f647b317950b6ec6f29317bb0ea8.pdf" at bounding box center [593, 273] width 182 height 10
